Goal: Information Seeking & Learning: Learn about a topic

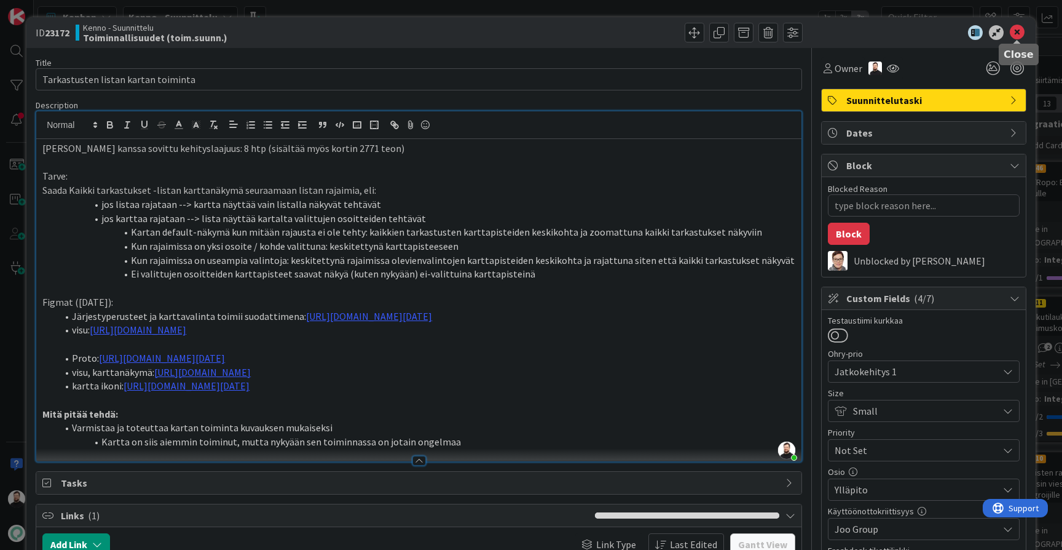
click at [1023, 32] on icon at bounding box center [1017, 32] width 15 height 15
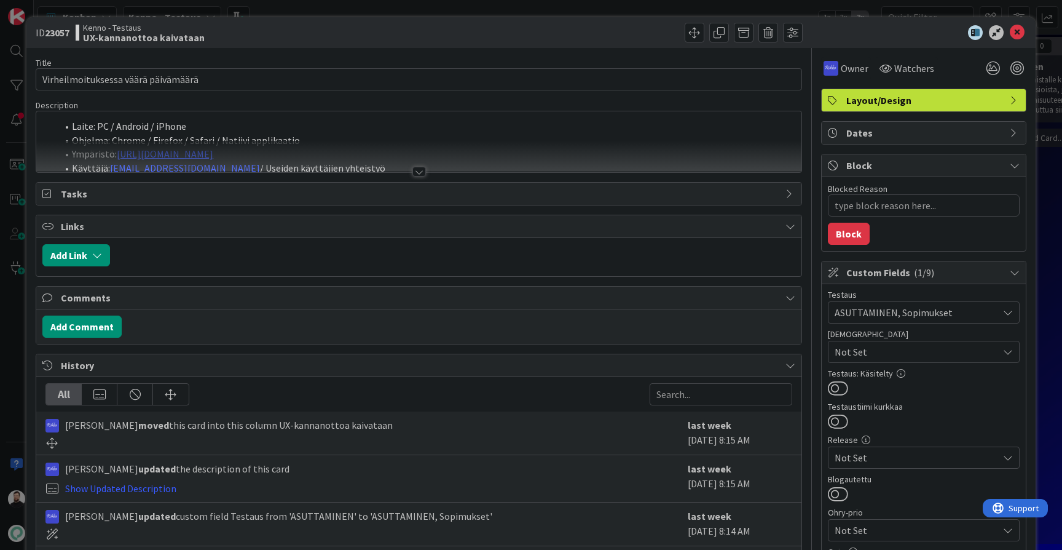
click at [416, 170] on div at bounding box center [420, 172] width 14 height 10
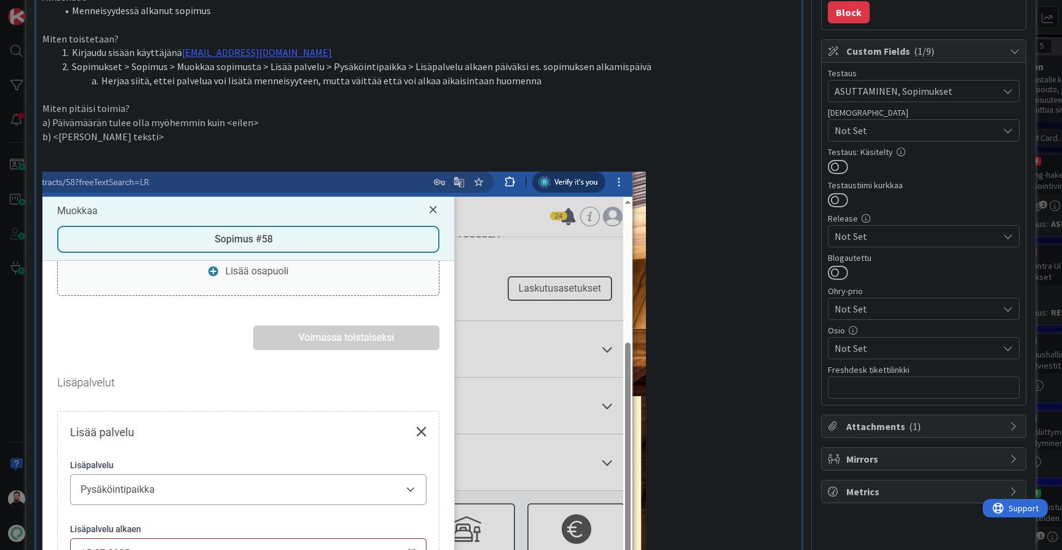
scroll to position [220, 0]
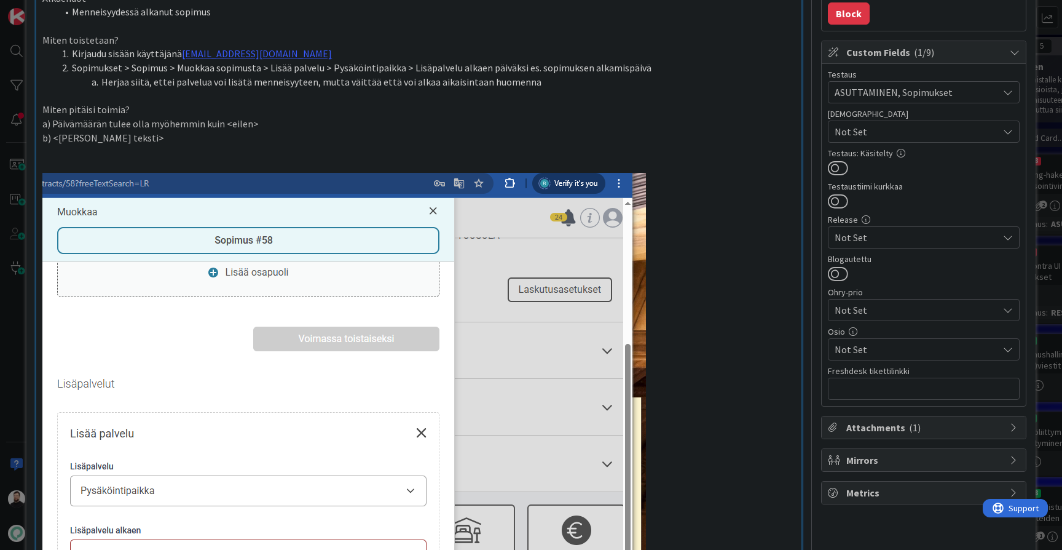
click at [331, 145] on p at bounding box center [418, 152] width 753 height 14
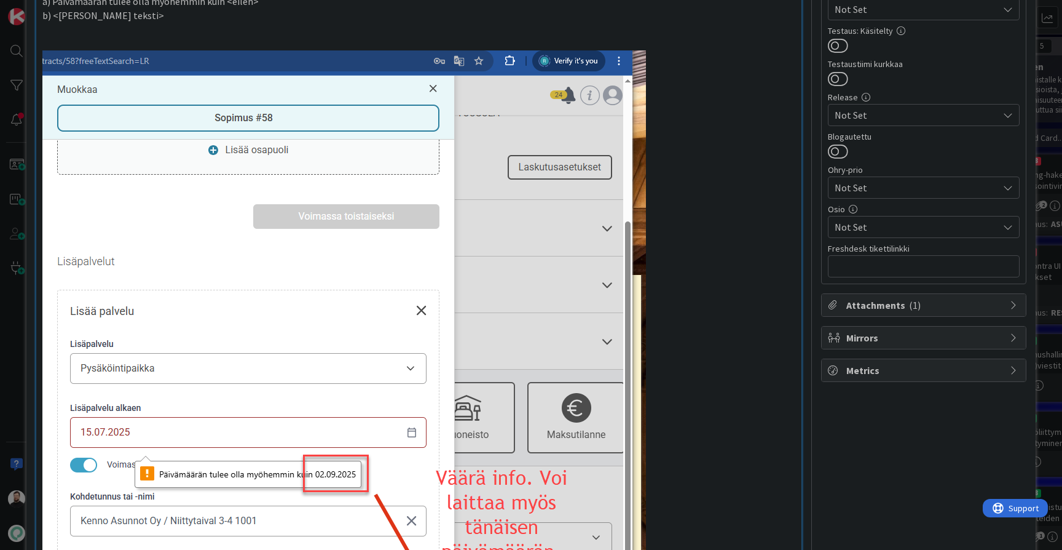
scroll to position [308, 0]
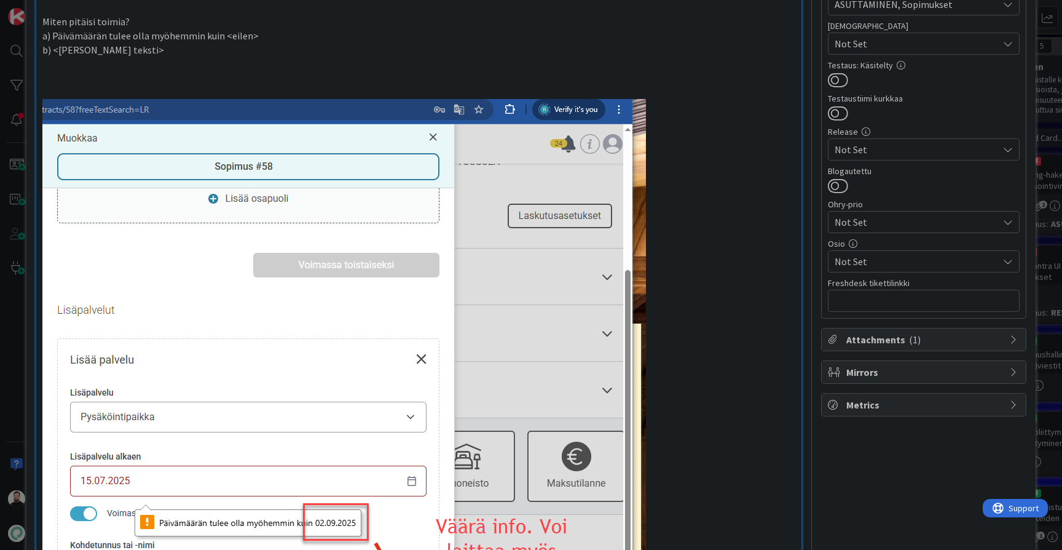
type textarea "x"
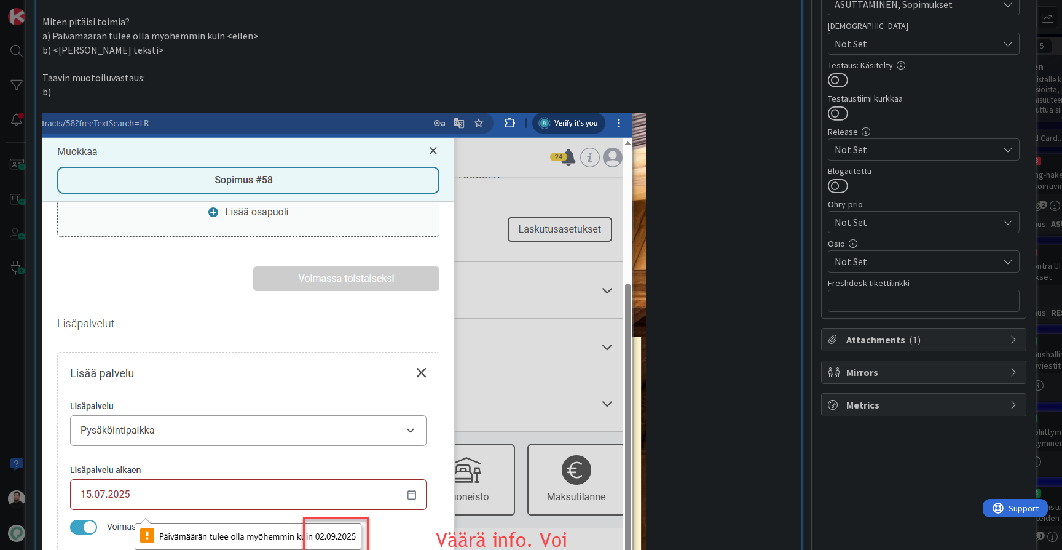
scroll to position [0, 0]
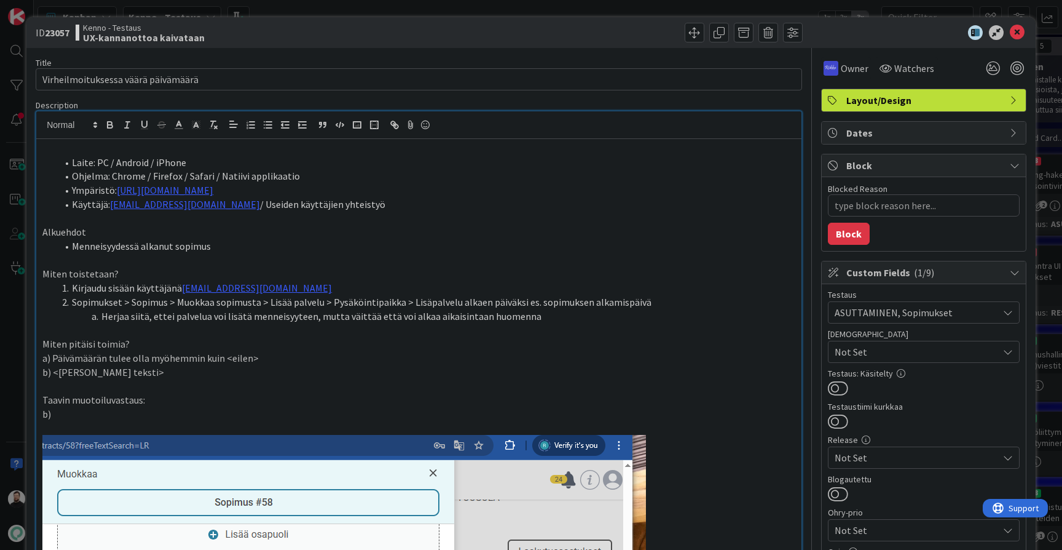
click at [106, 411] on p "b)" at bounding box center [418, 414] width 753 height 14
click at [276, 407] on p "b) Päivämäärä voi olla aikaisintaan" at bounding box center [418, 414] width 753 height 14
drag, startPoint x: 50, startPoint y: 405, endPoint x: 38, endPoint y: 405, distance: 12.3
drag, startPoint x: 163, startPoint y: 391, endPoint x: 15, endPoint y: 391, distance: 147.6
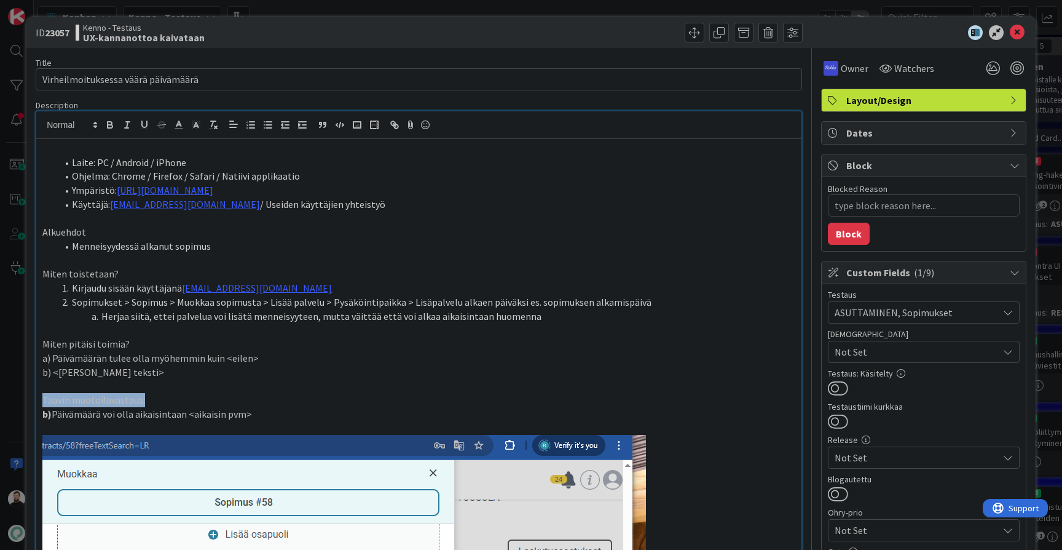
click at [15, 391] on div "ID 23057 Kenno - Testaus UX-kannanottoa kaivataan Title 35 / 128 Virheilmoituks…" at bounding box center [531, 275] width 1062 height 550
click at [367, 393] on p "Taavin muotoiluvastaus:" at bounding box center [418, 400] width 753 height 14
type textarea "x"
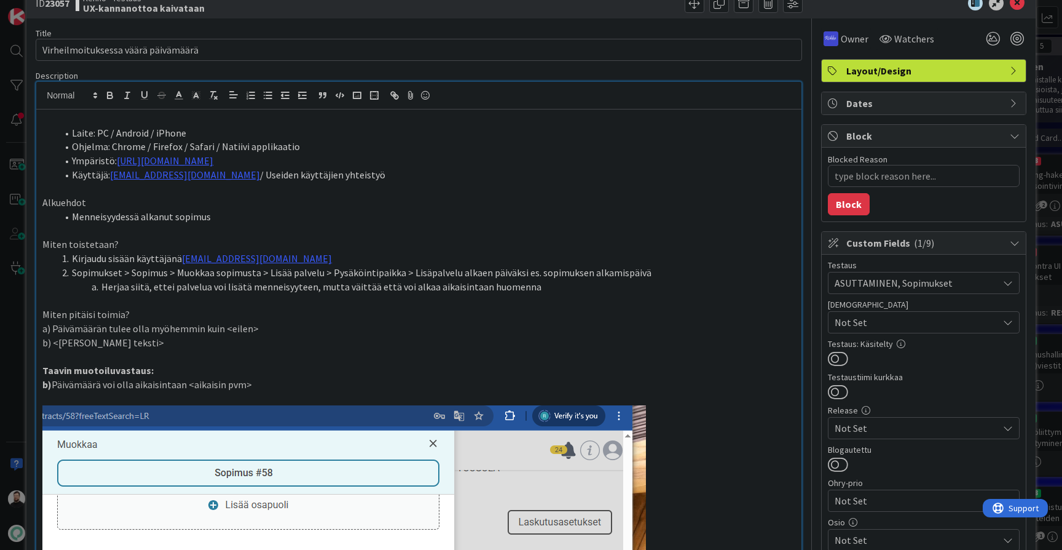
scroll to position [36, 0]
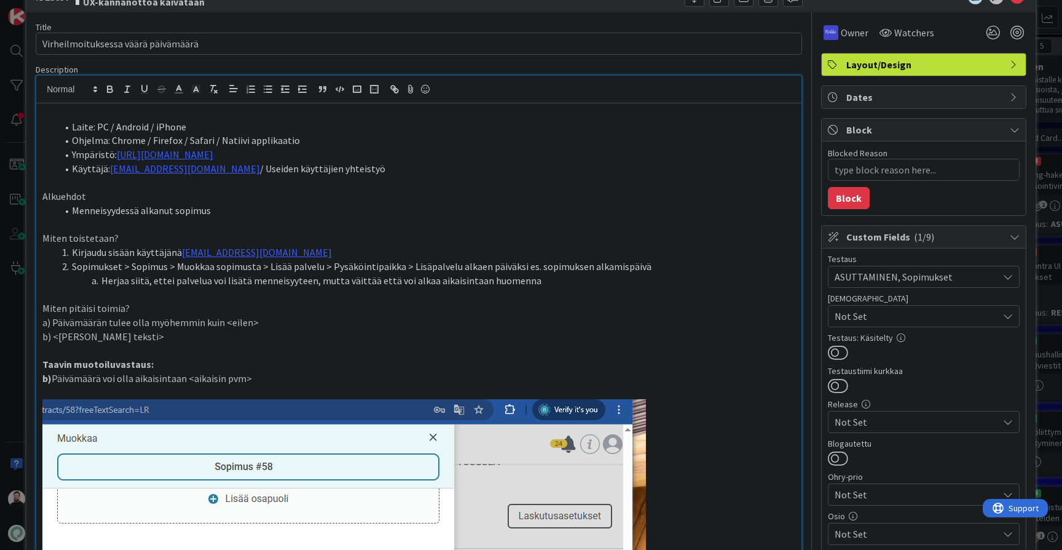
click at [359, 385] on p at bounding box center [418, 392] width 753 height 14
click at [17, 416] on div "ID 23057 Kenno - Testaus UX-kannanottoa kaivataan Title 35 / 128 Virheilmoituks…" at bounding box center [531, 275] width 1062 height 550
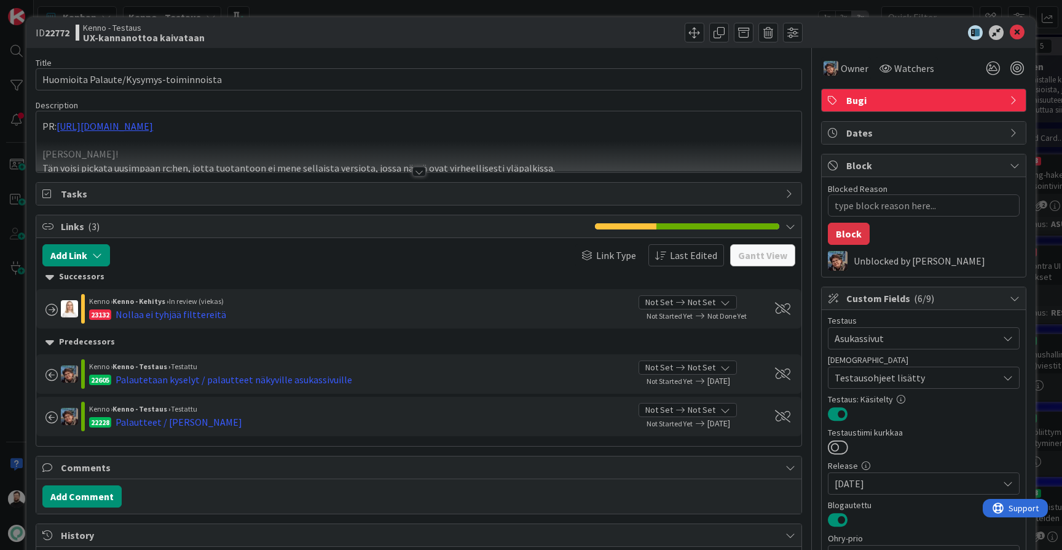
click at [413, 173] on div at bounding box center [420, 172] width 14 height 10
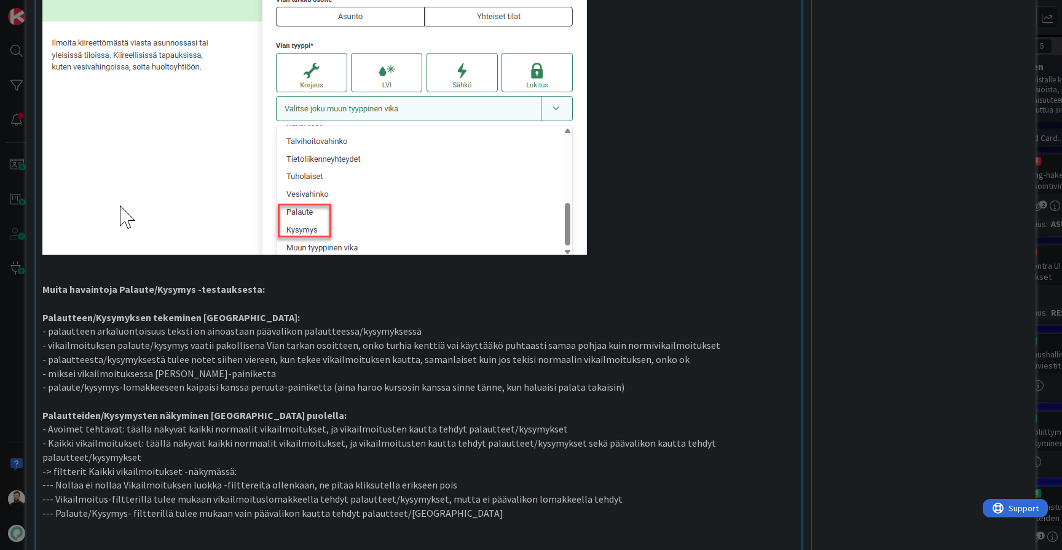
scroll to position [999, 0]
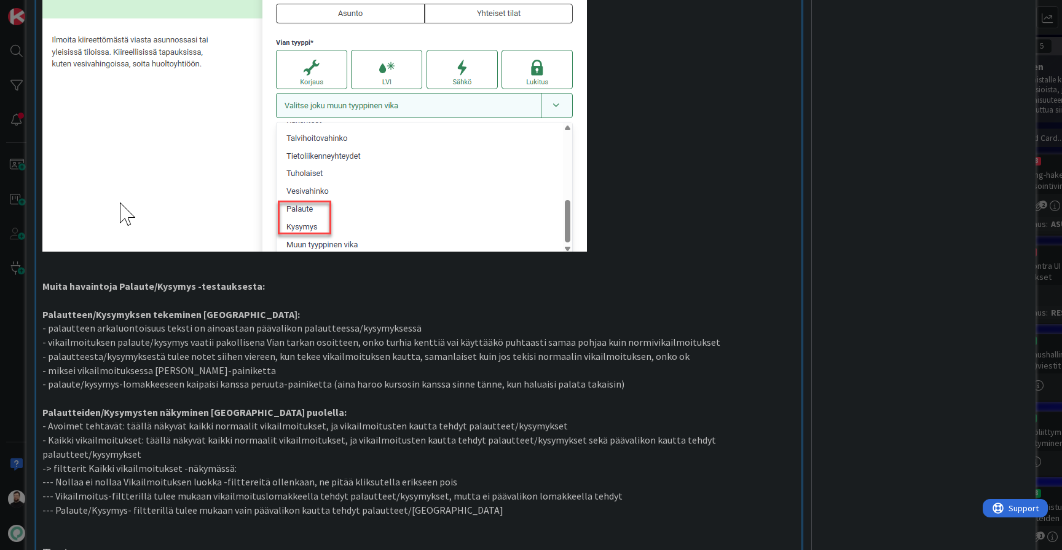
click at [635, 321] on p "- palautteen arkaluontoisuus teksti on ainoastaan päävalikon palautteessa/kysym…" at bounding box center [418, 328] width 753 height 14
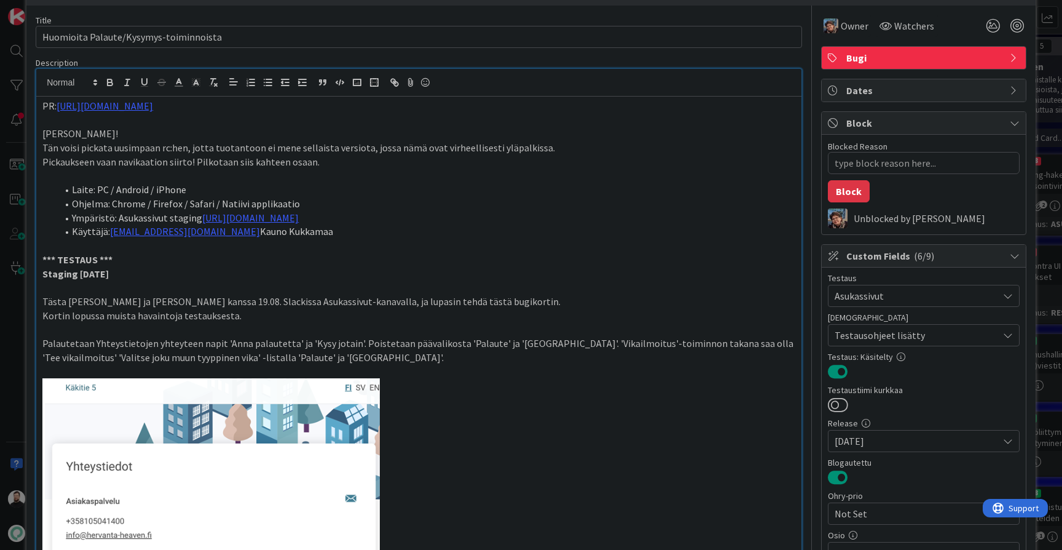
scroll to position [42, 0]
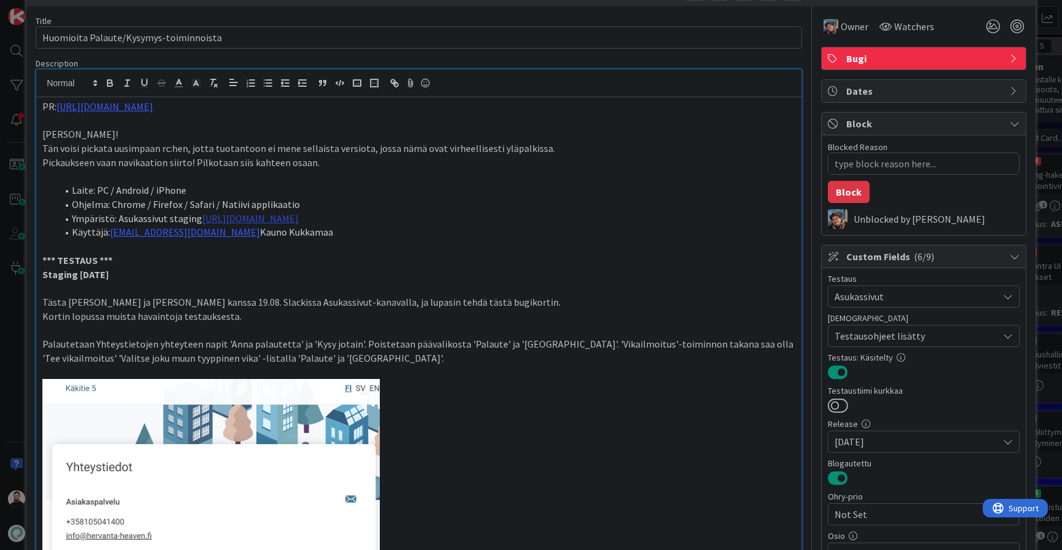
click at [299, 212] on link "[URL][DOMAIN_NAME]" at bounding box center [250, 218] width 97 height 12
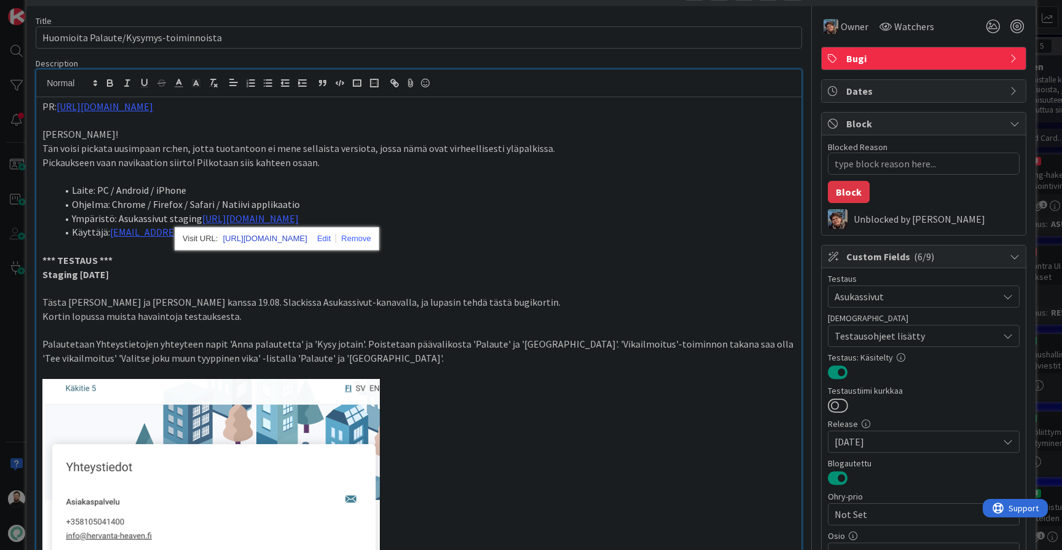
click at [295, 243] on link "[URL][DOMAIN_NAME]" at bounding box center [265, 239] width 84 height 16
click at [537, 173] on p at bounding box center [418, 177] width 753 height 14
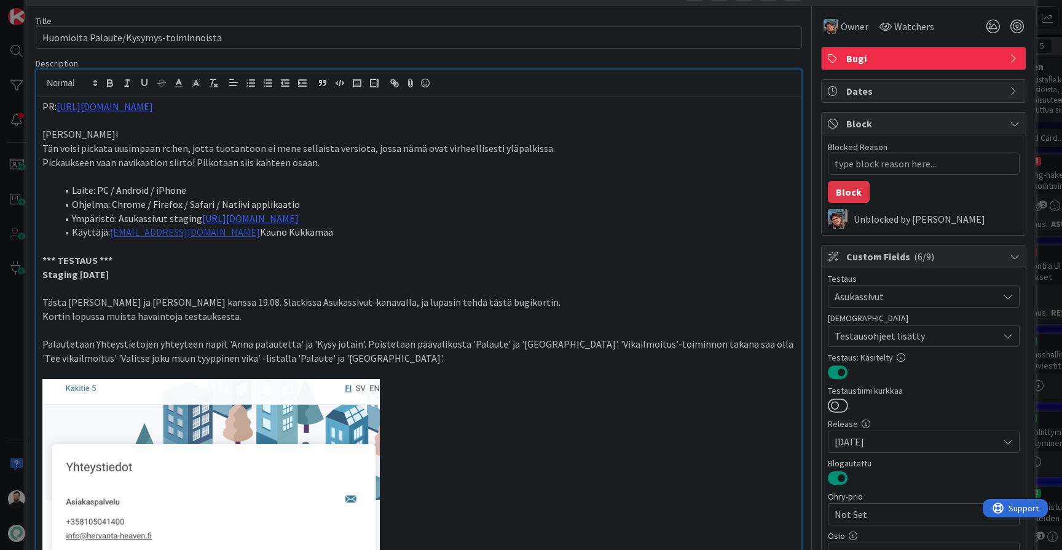
drag, startPoint x: 214, startPoint y: 226, endPoint x: 110, endPoint y: 231, distance: 104.0
click at [110, 231] on li "Käyttäjä: [EMAIL_ADDRESS][DOMAIN_NAME] Kauno Kukkamaa" at bounding box center [426, 232] width 738 height 14
copy li "Käyttäjä: [PERSON_NAME][EMAIL_ADDRESS][DOMAIN_NAME]"
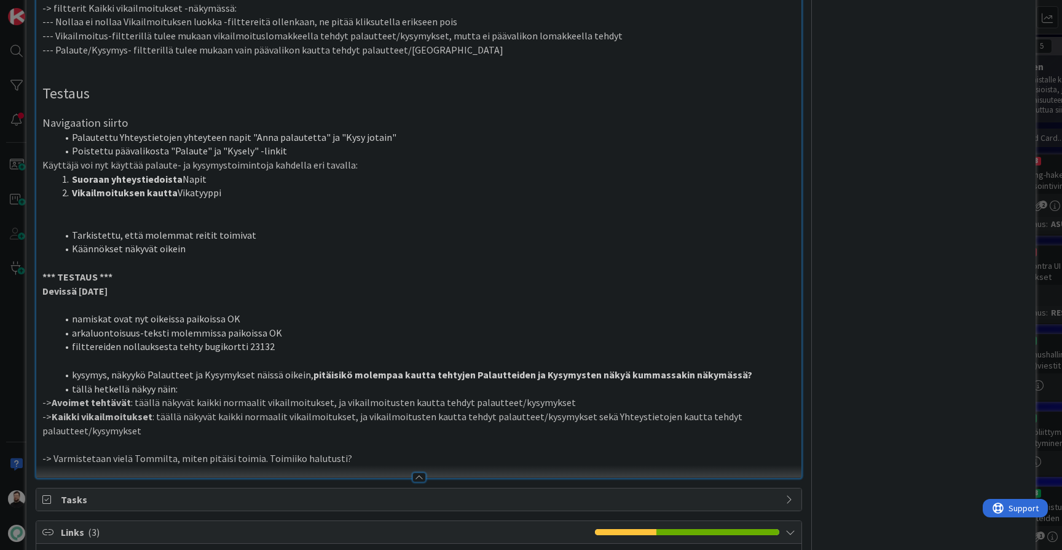
scroll to position [1460, 0]
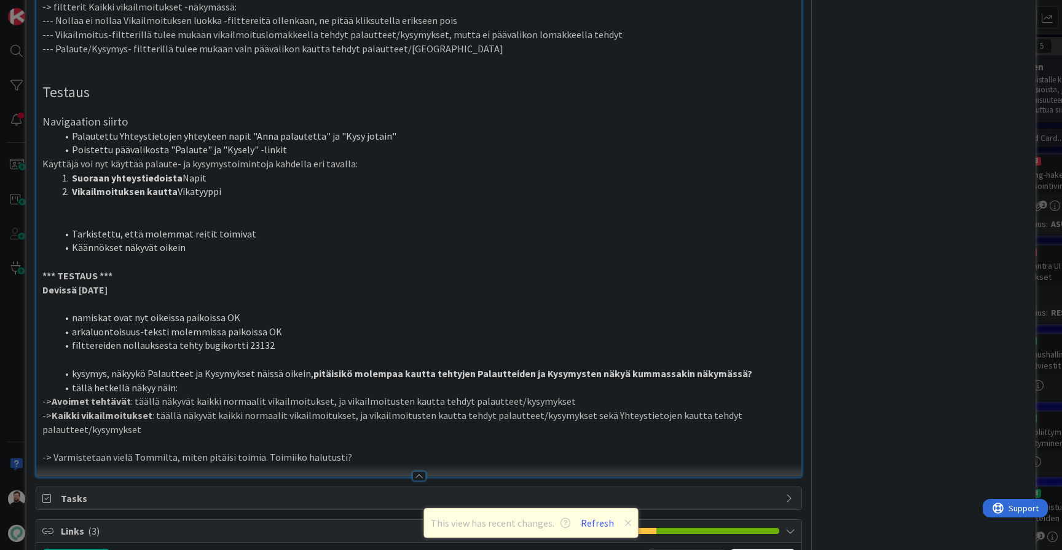
click at [14, 303] on div "ID 22772 Kenno - Testaus UX-kannanottoa kaivataan Title 38 / 128 Huomioita Pala…" at bounding box center [531, 275] width 1062 height 550
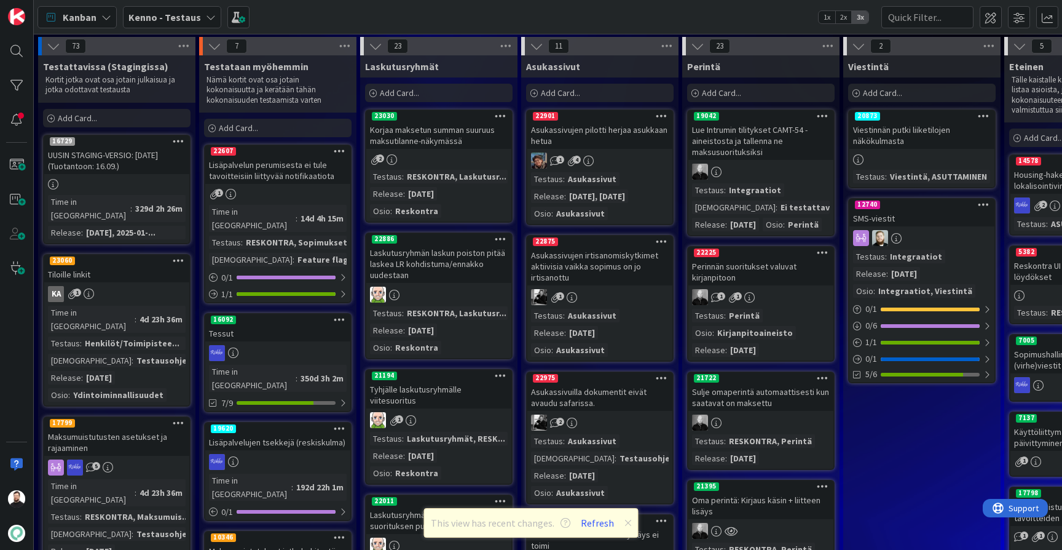
click at [170, 21] on b "Kenno - Testaus" at bounding box center [164, 17] width 73 height 12
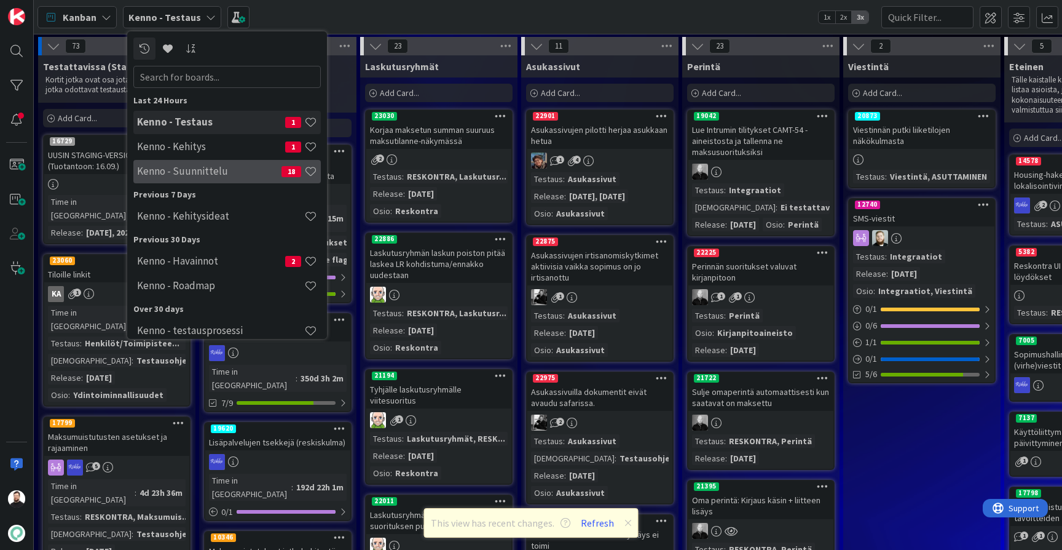
click at [196, 164] on div "Kenno - Suunnittelu 18" at bounding box center [227, 171] width 188 height 23
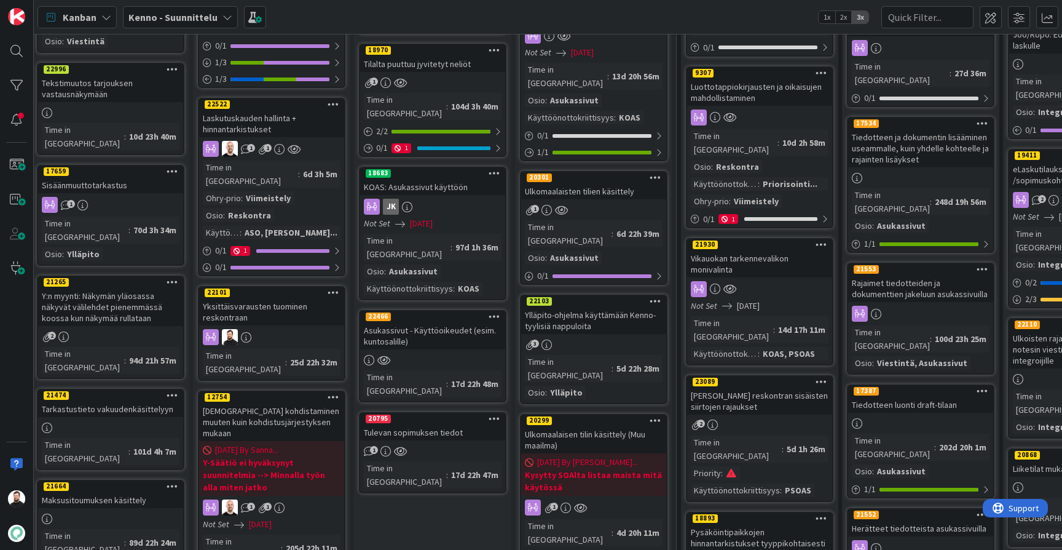
scroll to position [285, 6]
click at [299, 298] on div "Yksittäisvarausten tuominen reskontraan" at bounding box center [271, 311] width 145 height 27
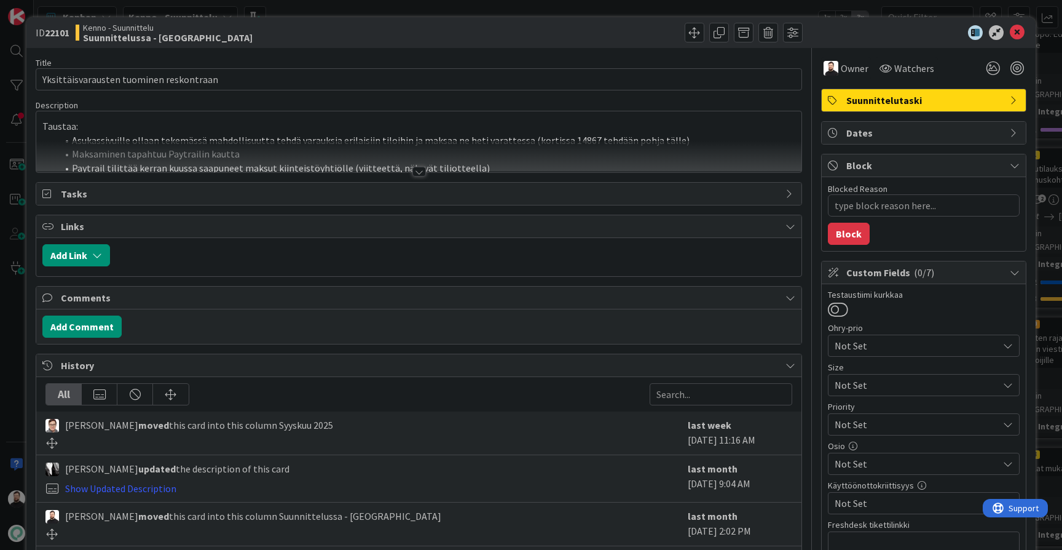
click at [421, 172] on div at bounding box center [420, 172] width 14 height 10
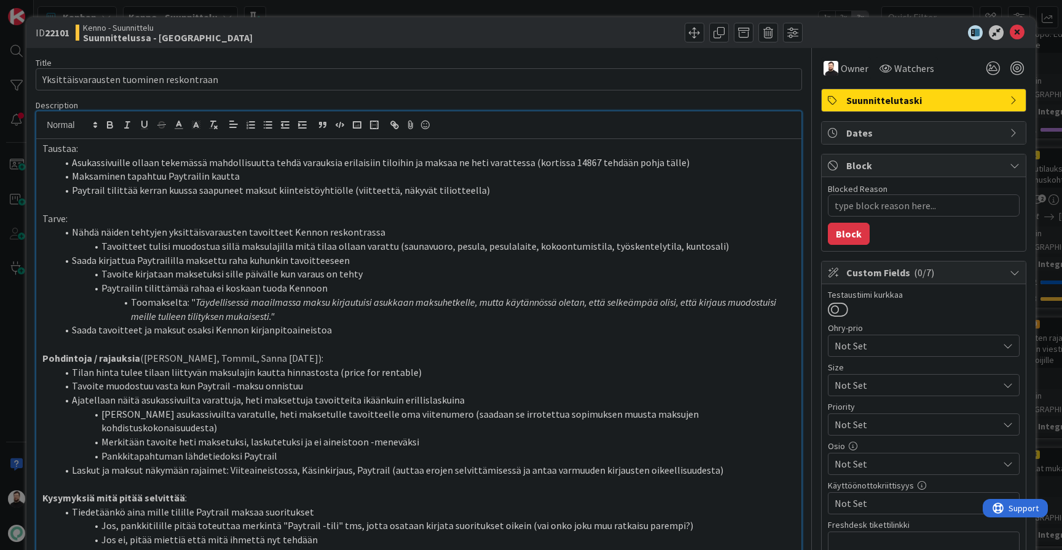
click at [18, 349] on div "ID 22101 Kenno - Suunnittelu Suunnittelussa - Rautalangat Title 39 / 128 Yksitt…" at bounding box center [531, 275] width 1062 height 550
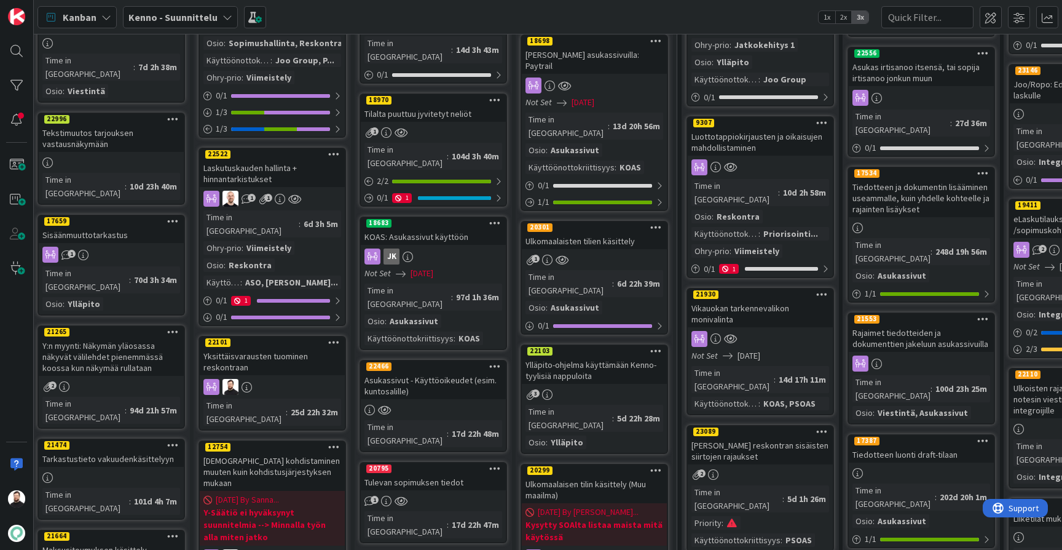
scroll to position [243, 6]
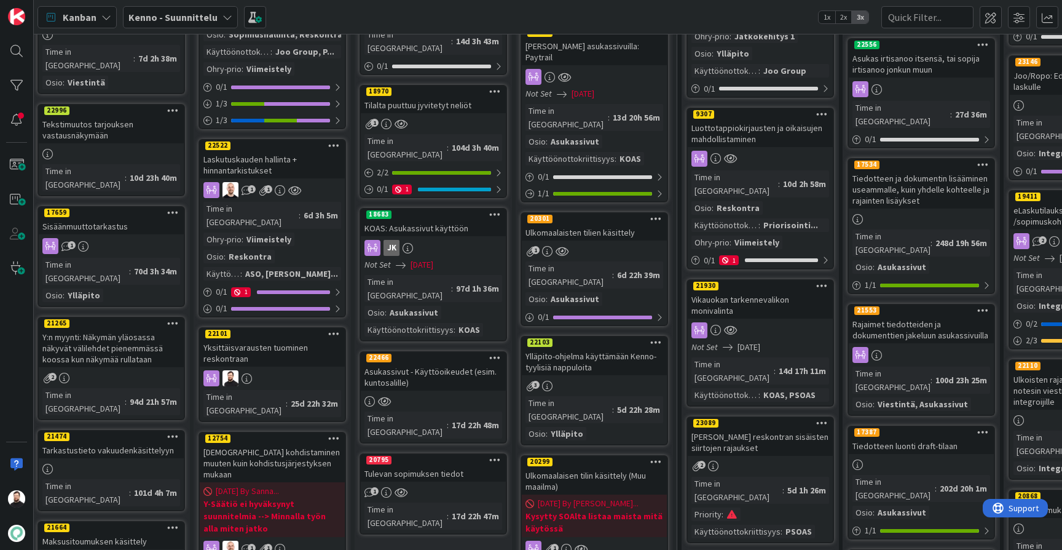
click at [449, 220] on div "KOAS: Asukassivut käyttöön" at bounding box center [433, 228] width 145 height 16
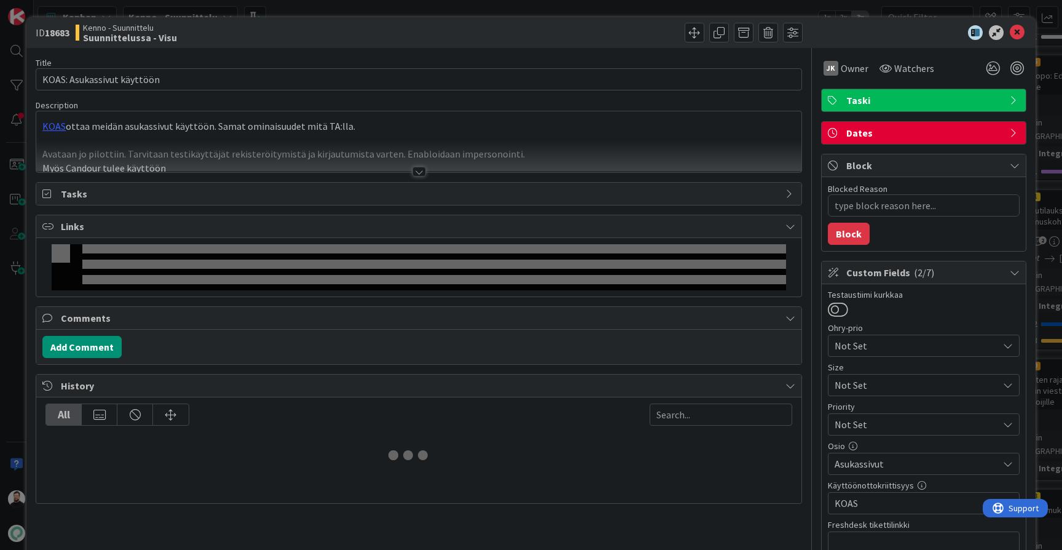
type textarea "x"
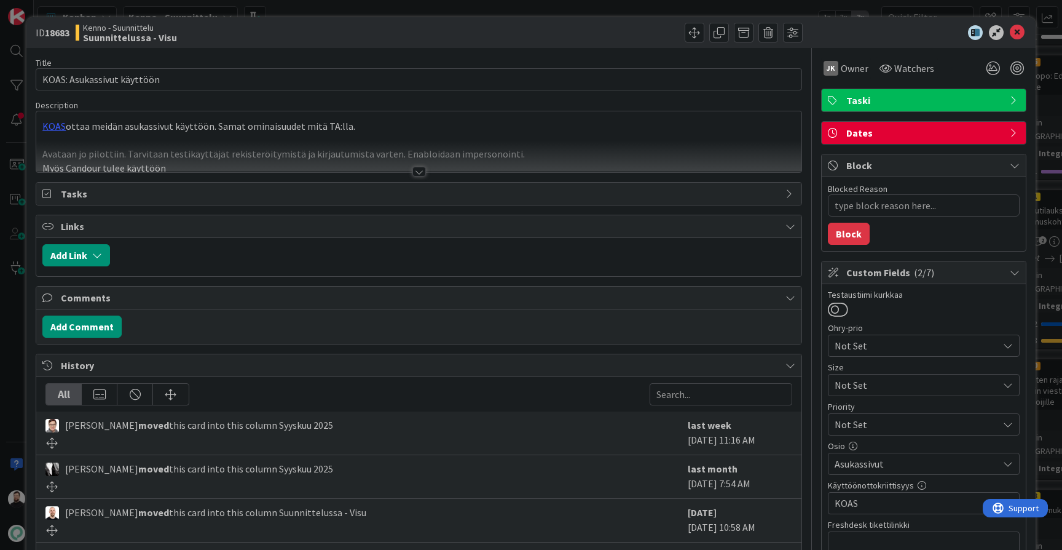
click at [419, 173] on div at bounding box center [420, 172] width 14 height 10
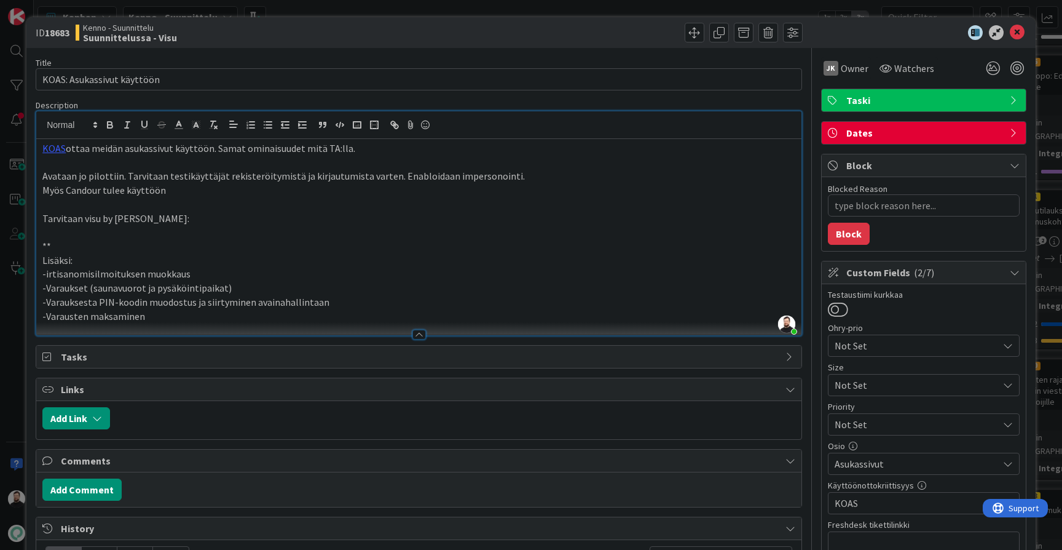
click at [12, 370] on div "ID 18683 Kenno - Suunnittelu Suunnittelussa - Visu Title 26 / 128 KOAS: Asukass…" at bounding box center [531, 275] width 1062 height 550
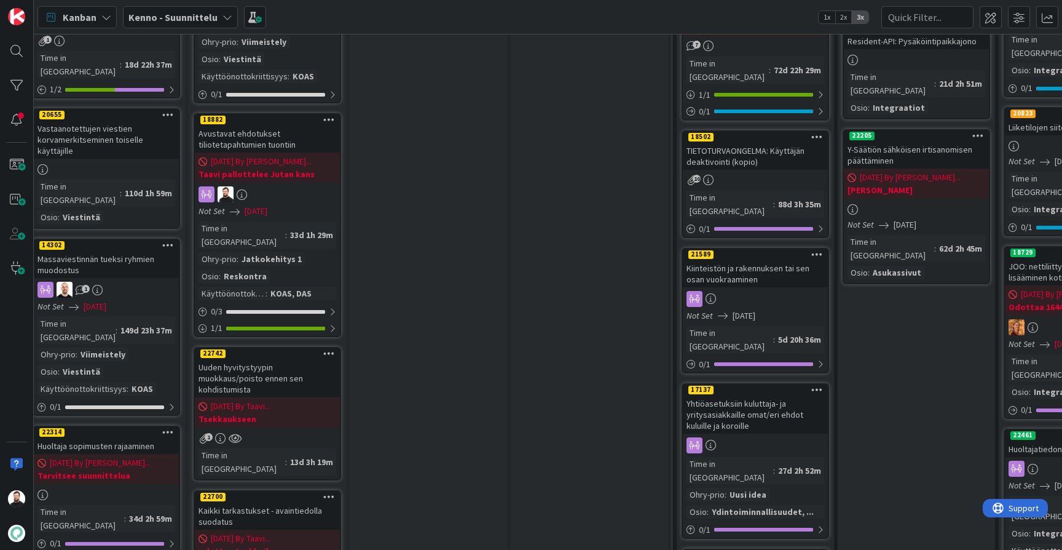
scroll to position [1010, 10]
